Goal: Task Accomplishment & Management: Manage account settings

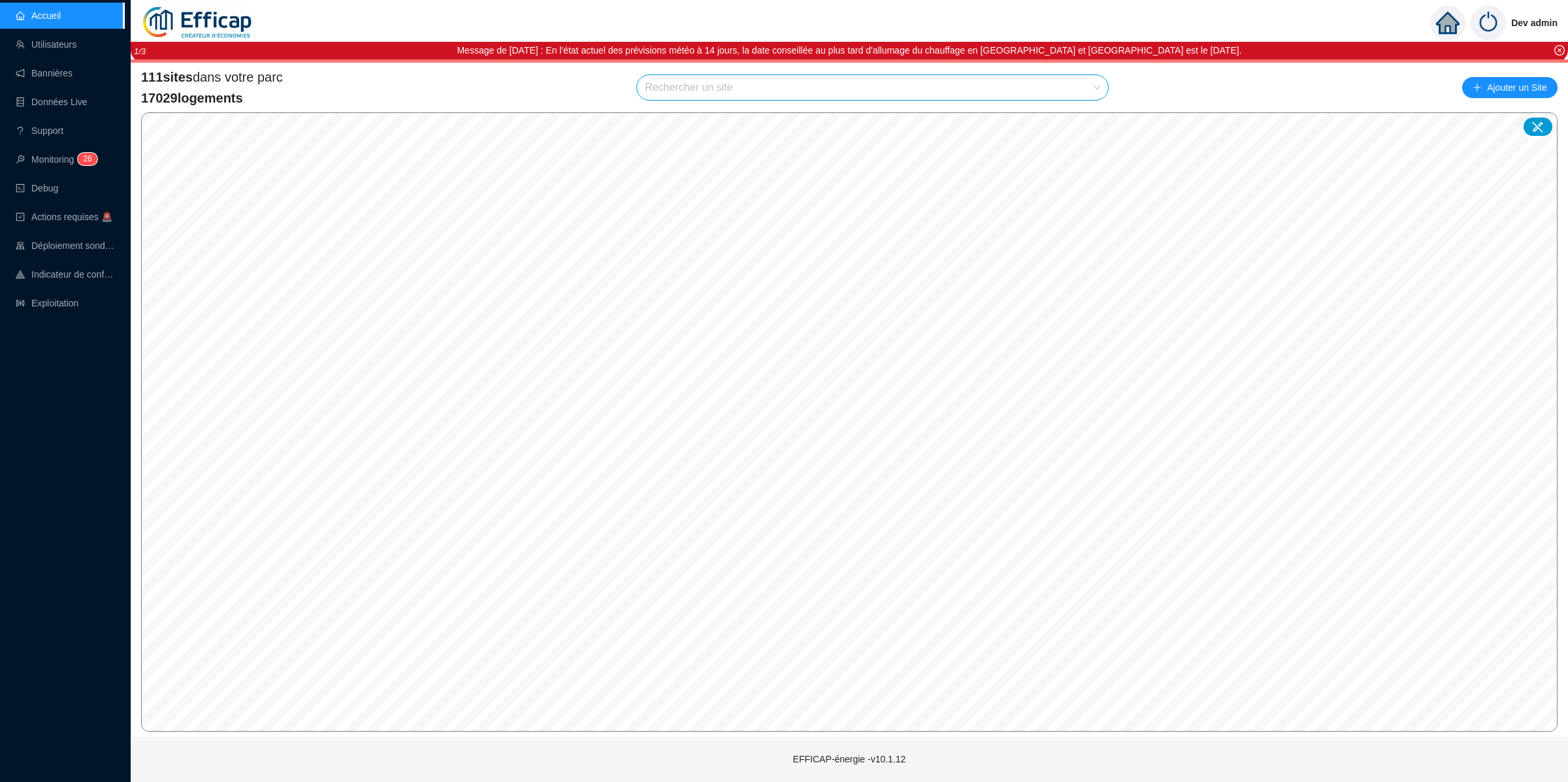
click at [857, 75] on input "search" at bounding box center [867, 88] width 444 height 25
type input "belle"
click at [1070, 144] on div at bounding box center [1082, 146] width 30 height 20
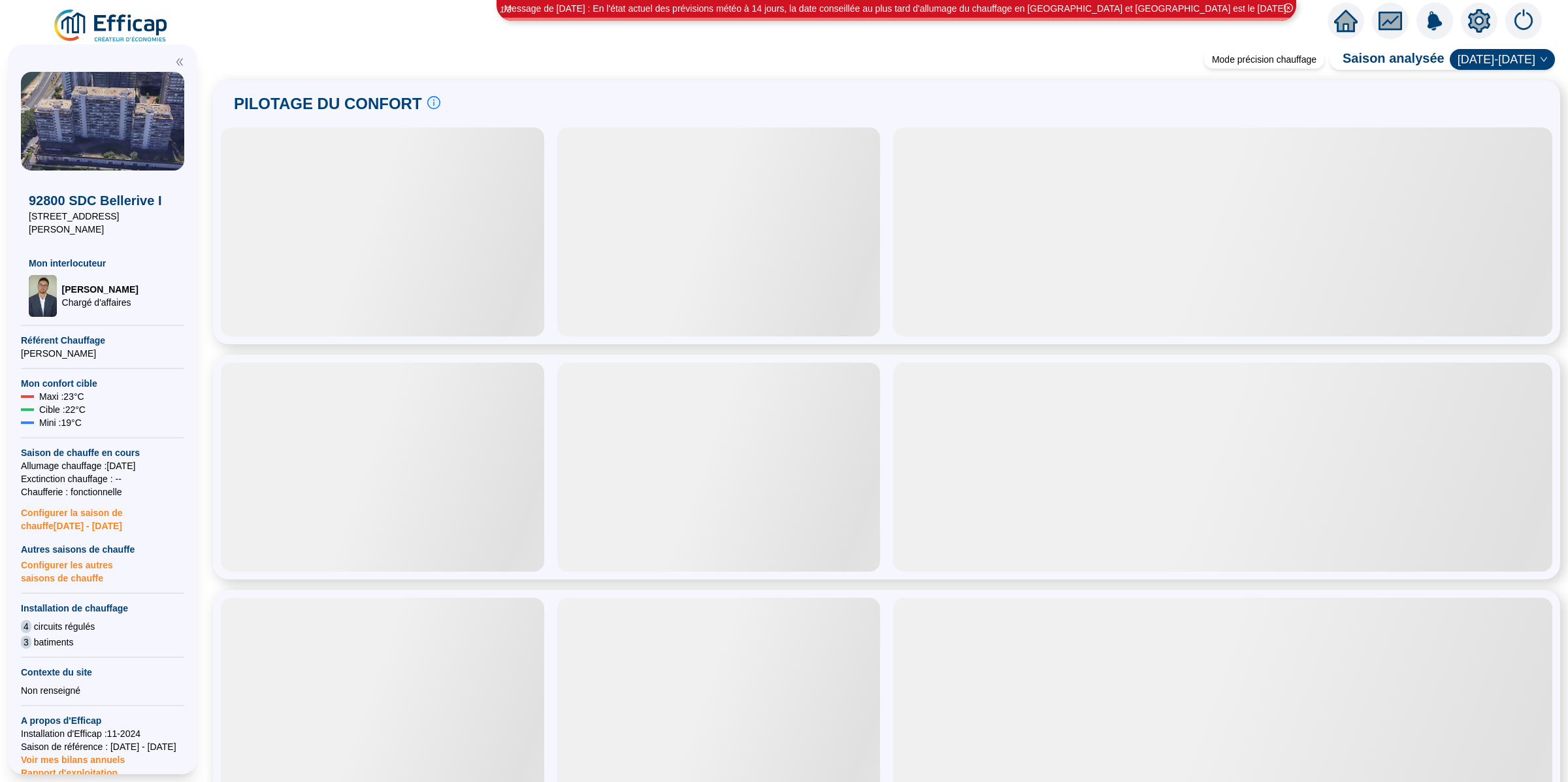
click at [1491, 25] on div at bounding box center [1480, 21] width 37 height 37
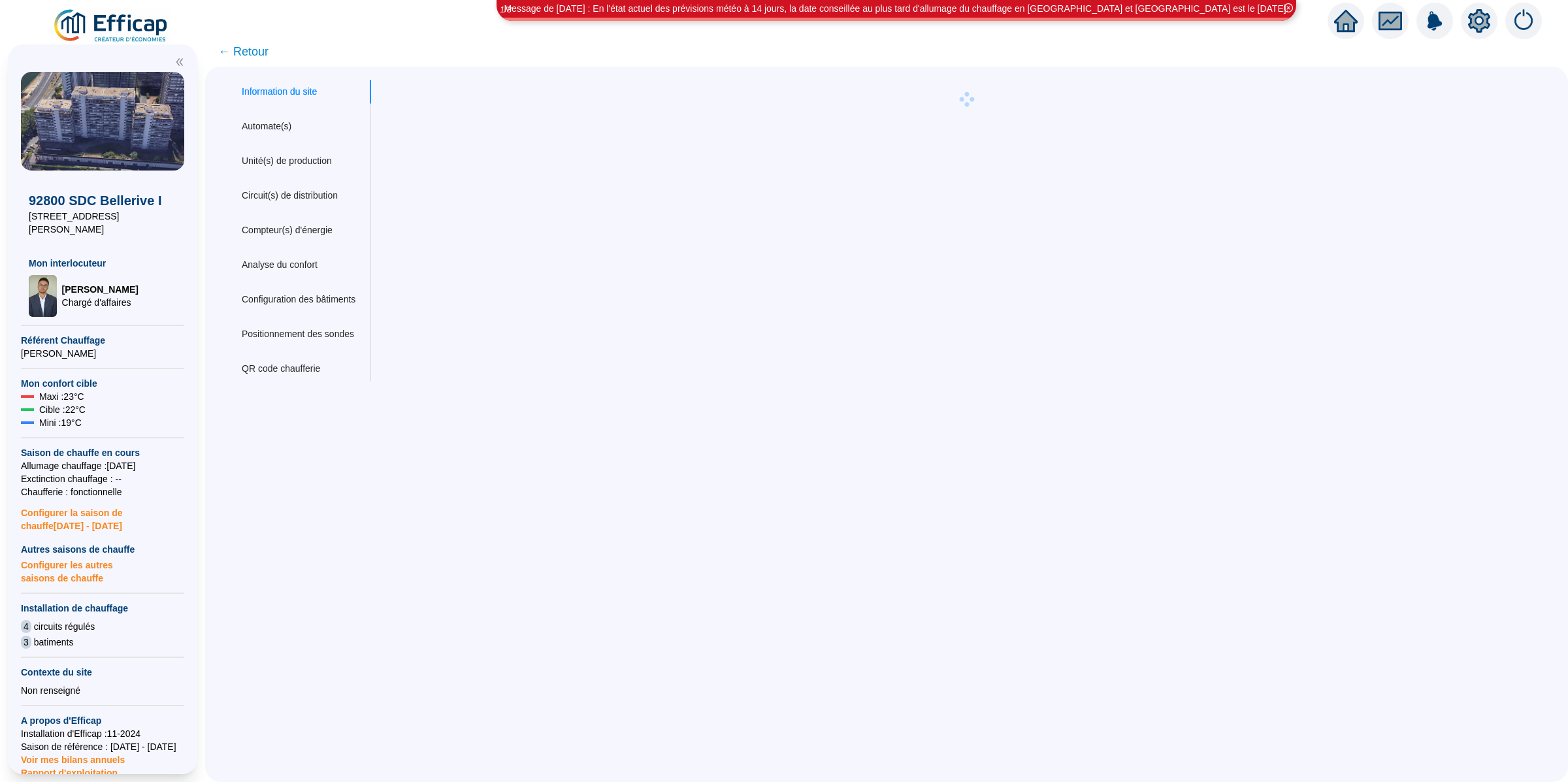
click at [264, 112] on div "Information du site Automate(s) Unité(s) de production Circuit(s) de distributi…" at bounding box center [299, 230] width 145 height 301
click at [275, 120] on div "Automate(s)" at bounding box center [267, 126] width 50 height 14
